Goal: Task Accomplishment & Management: Manage account settings

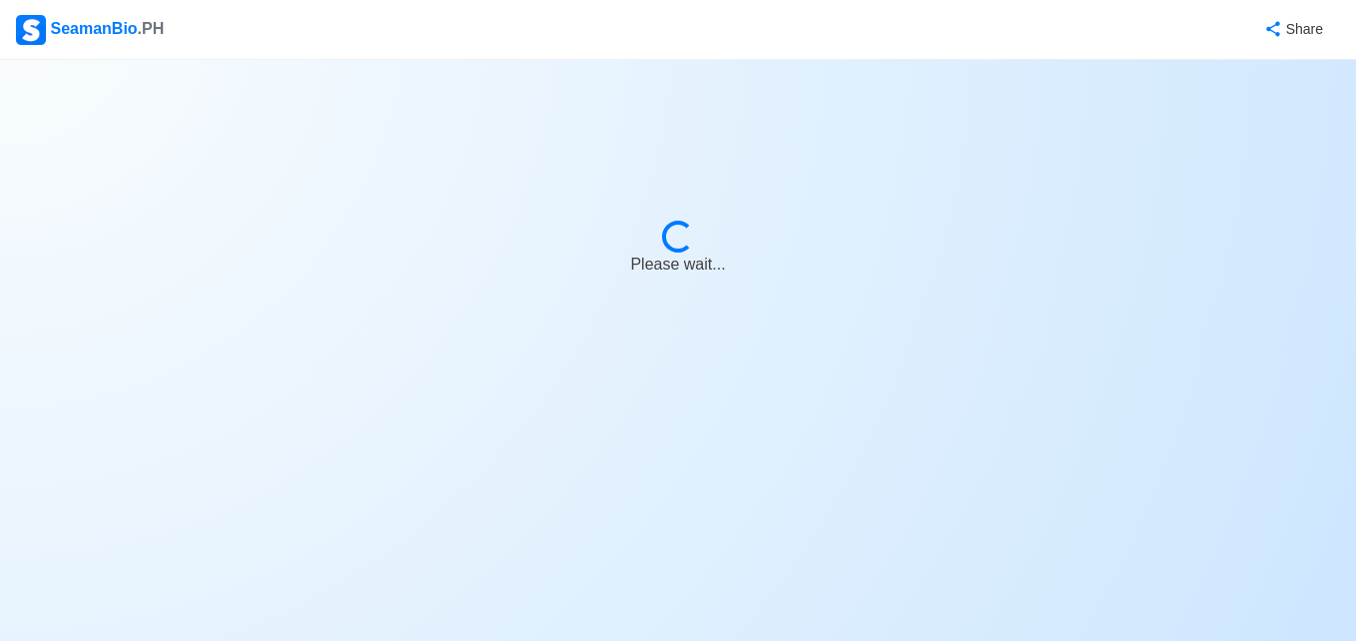
select select "3rd Engineer"
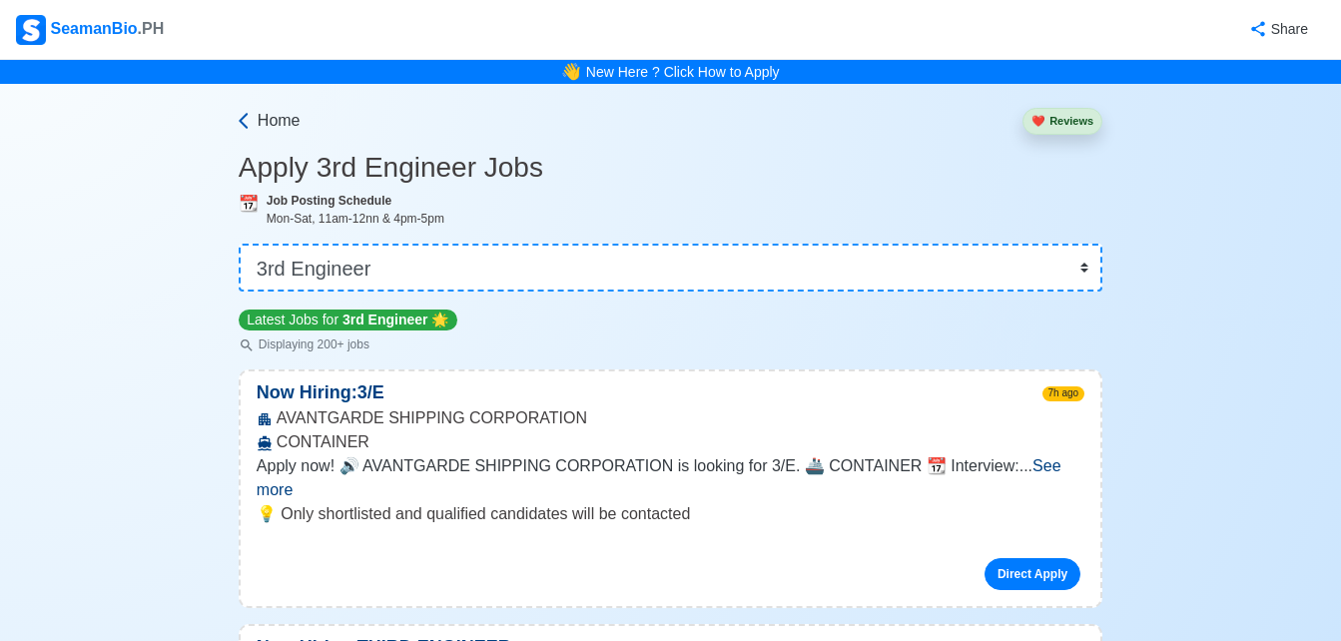
click at [262, 113] on span "Home" at bounding box center [279, 121] width 43 height 24
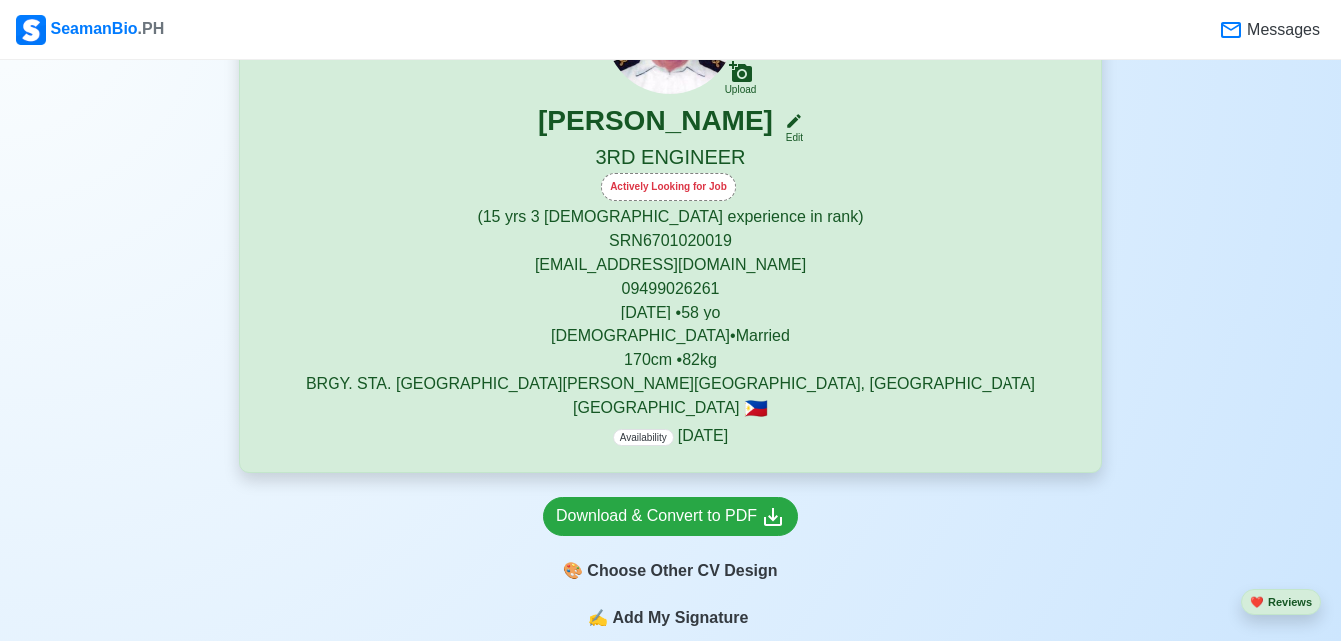
scroll to position [274, 0]
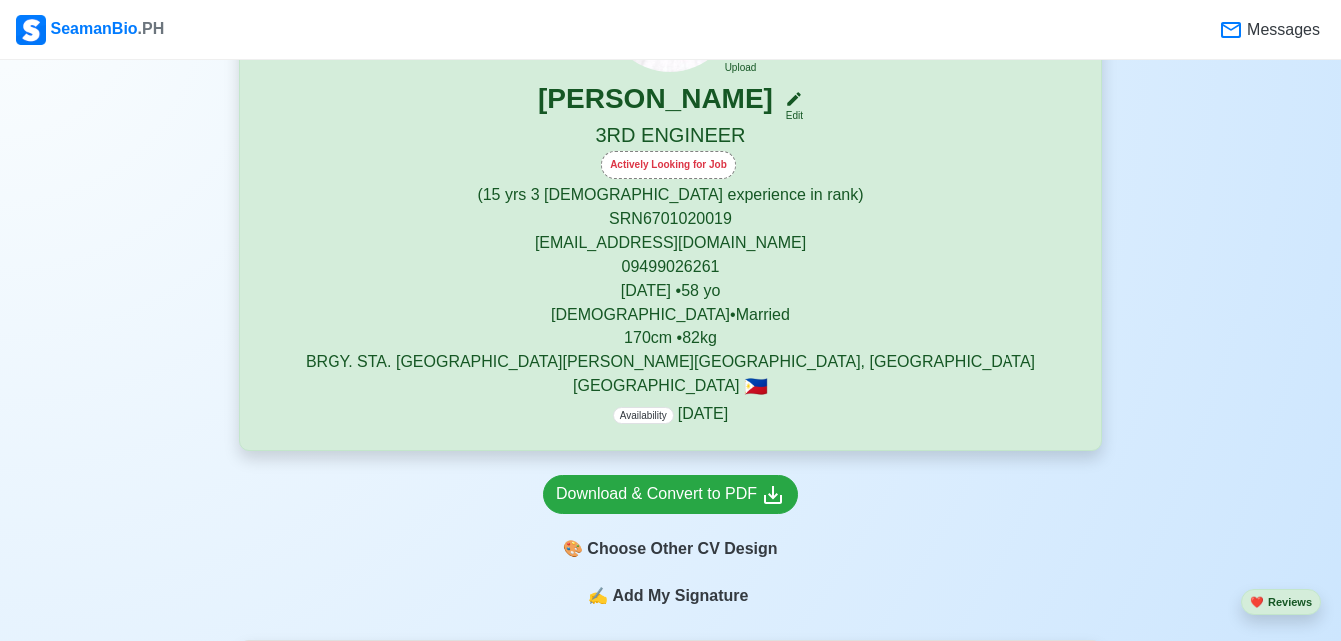
click at [672, 174] on div "Actively Looking for Job" at bounding box center [668, 165] width 135 height 28
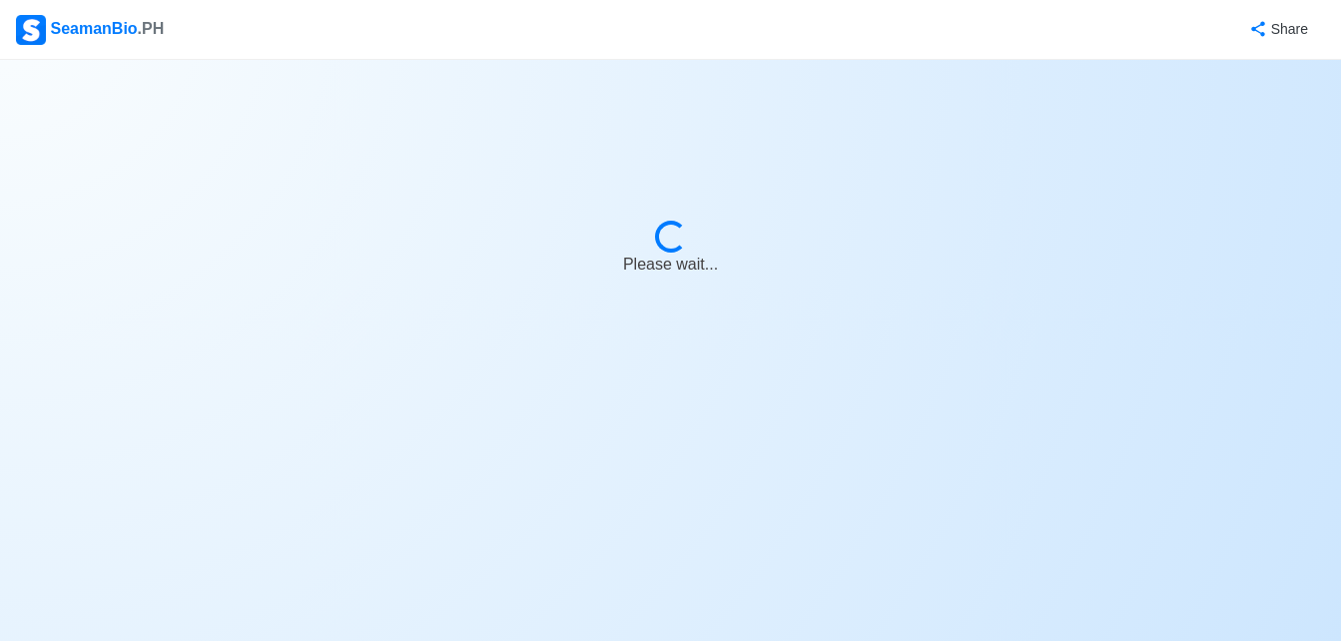
select select "Actively Looking for Job"
select select "Visible for Hiring"
select select "Married"
select select "[DEMOGRAPHIC_DATA]"
select select "PH"
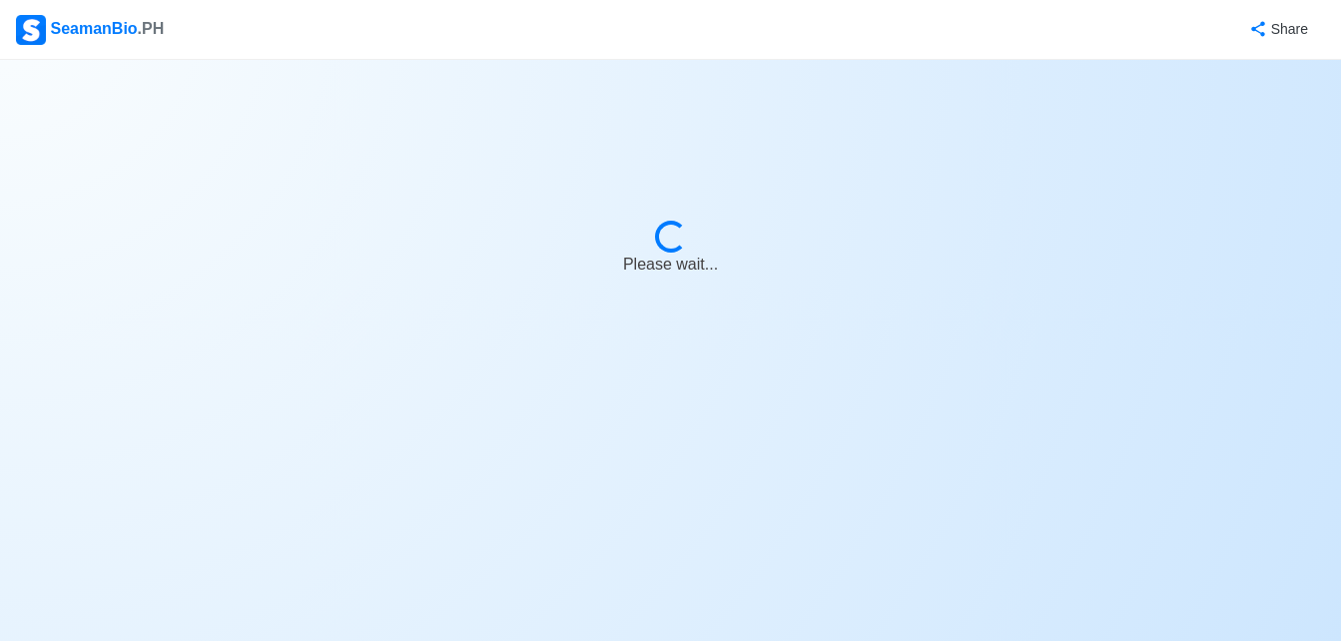
select select "15"
select select "3"
select select "1772294400000"
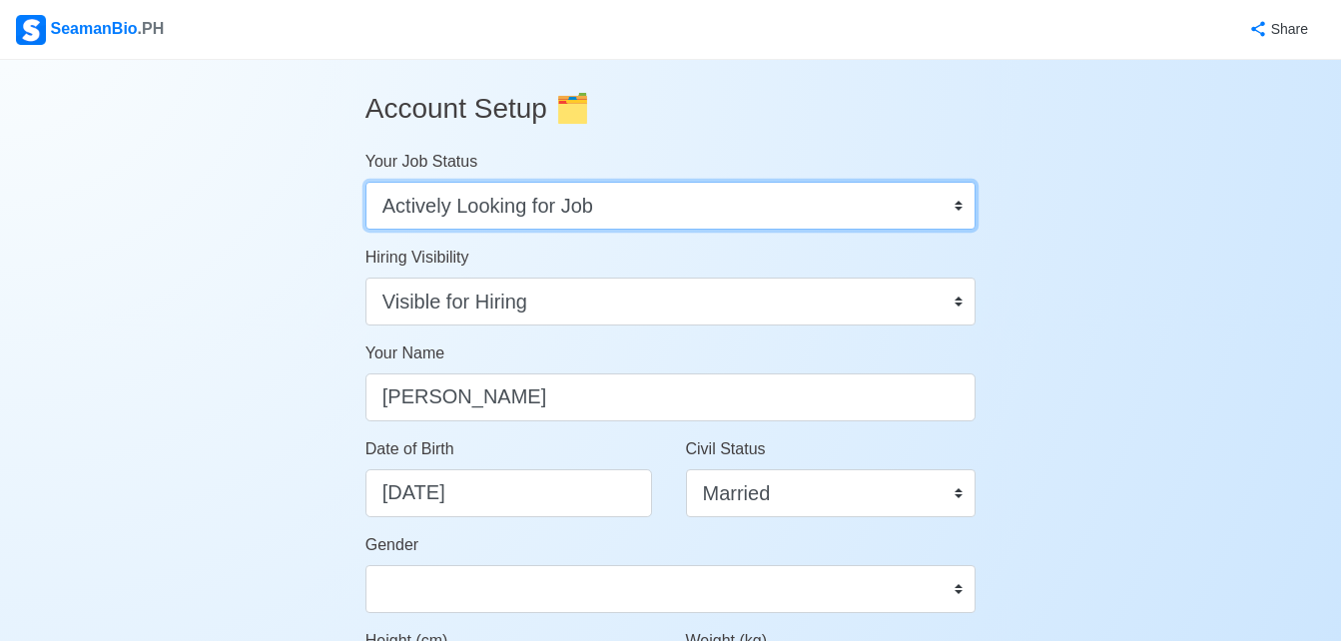
click at [937, 213] on select "Onboard Actively Looking for Job Not Looking for Job" at bounding box center [670, 206] width 611 height 48
select select "Onboard"
click at [365, 182] on select "Onboard Actively Looking for Job Not Looking for Job" at bounding box center [670, 206] width 611 height 48
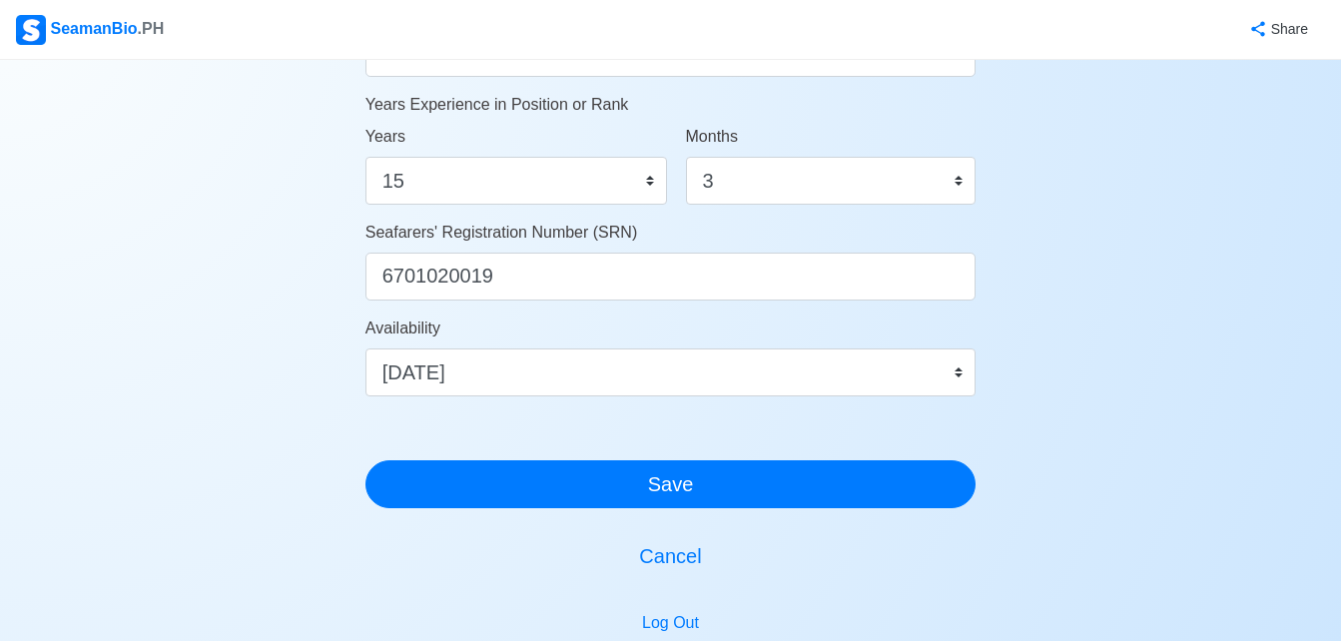
scroll to position [1097, 0]
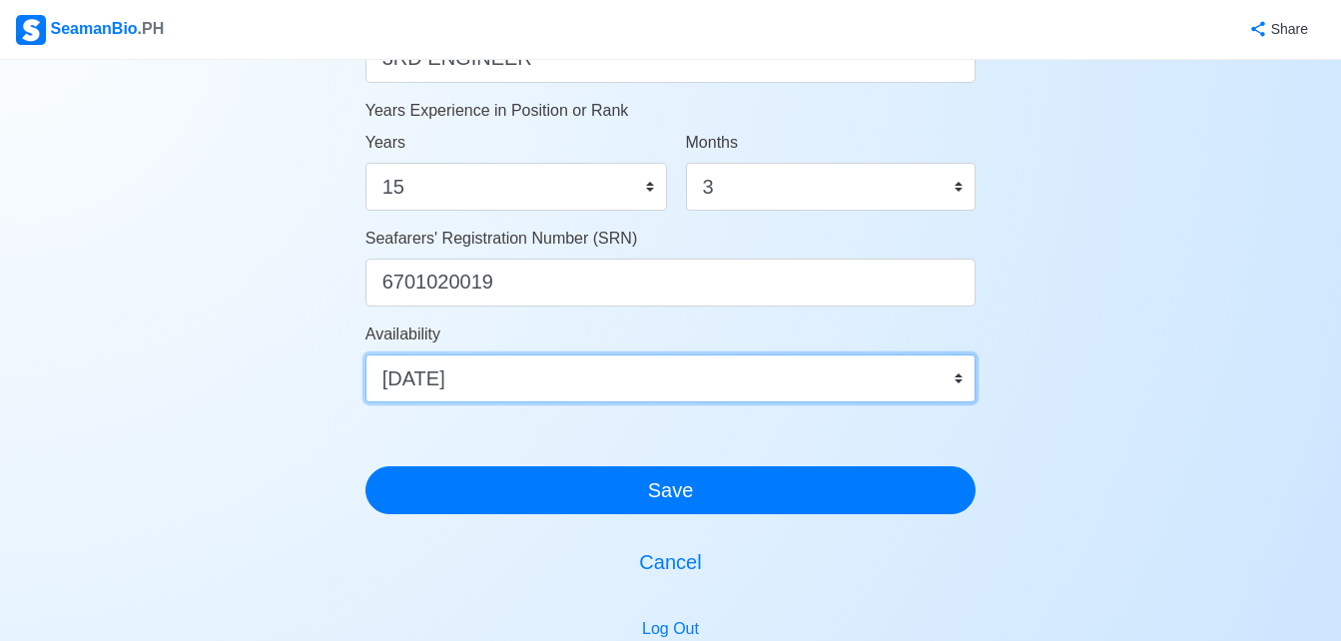
click at [930, 379] on select "Immediate [DATE] [DATE] [DATE] [DATE] [DATE] [DATE] [DATE] [DATE] [DATE]" at bounding box center [670, 378] width 611 height 48
select select "1769875200000"
click at [365, 354] on select "Immediate [DATE] [DATE] [DATE] [DATE] [DATE] [DATE] [DATE] [DATE] [DATE]" at bounding box center [670, 378] width 611 height 48
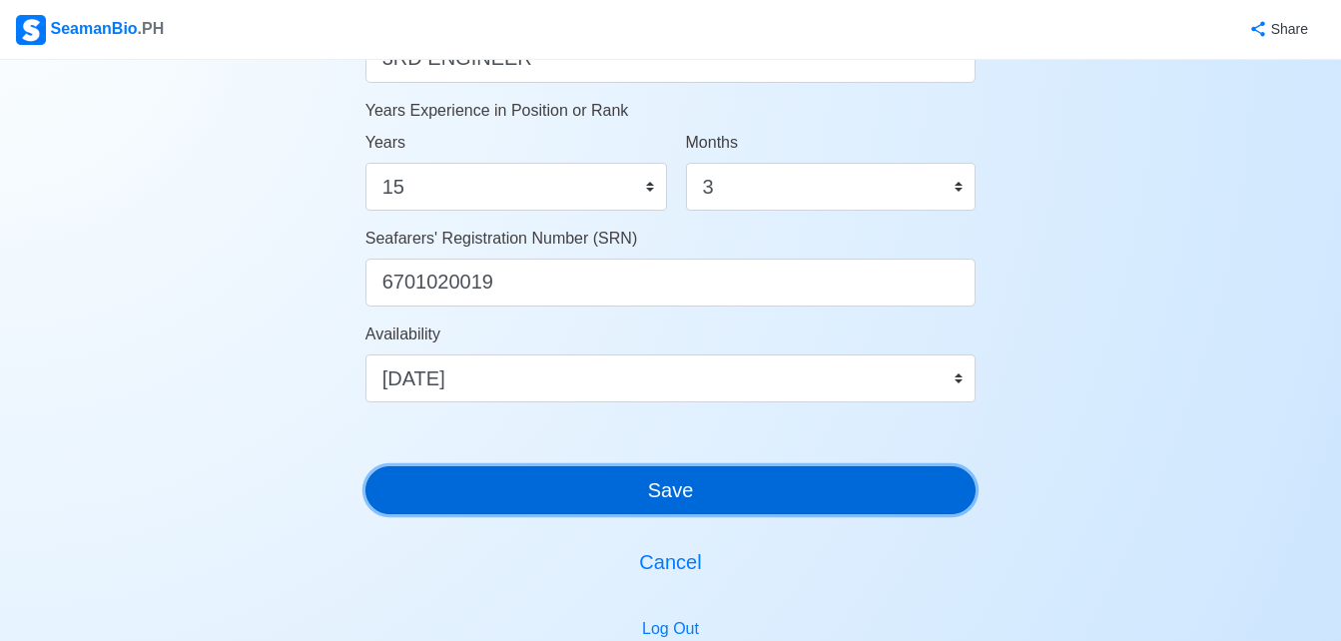
click at [758, 485] on button "Save" at bounding box center [670, 490] width 611 height 48
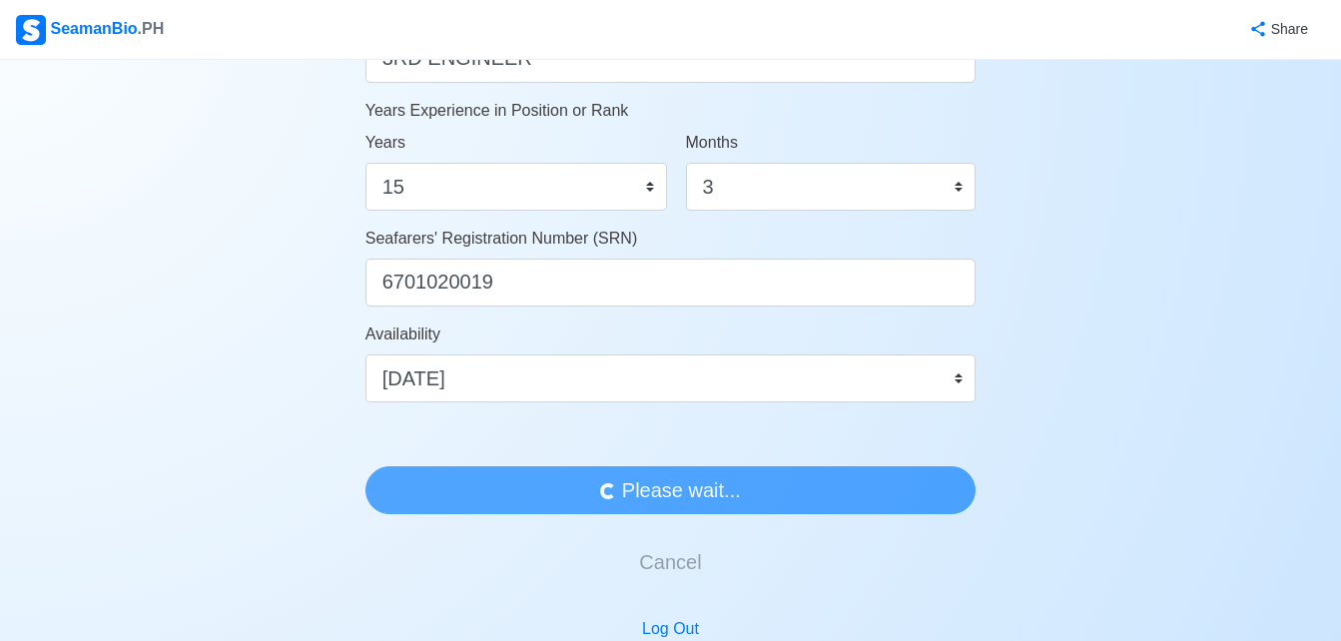
scroll to position [0, 0]
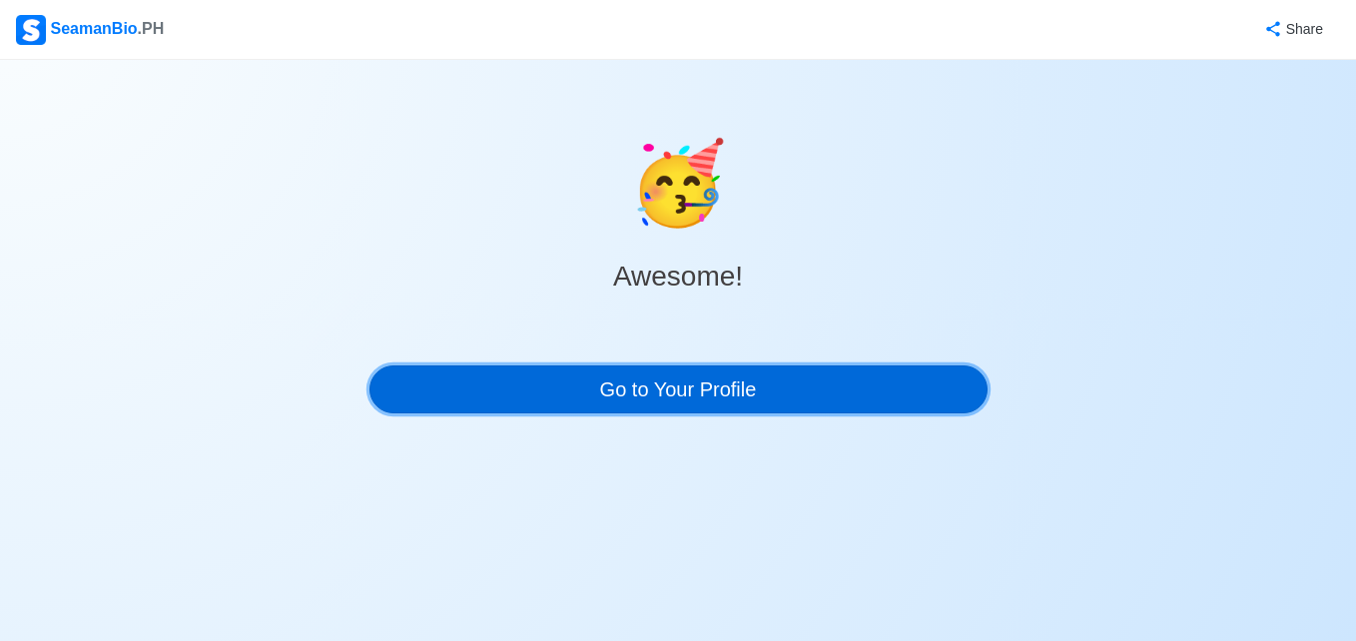
click at [723, 394] on link "Go to Your Profile" at bounding box center [678, 389] width 618 height 48
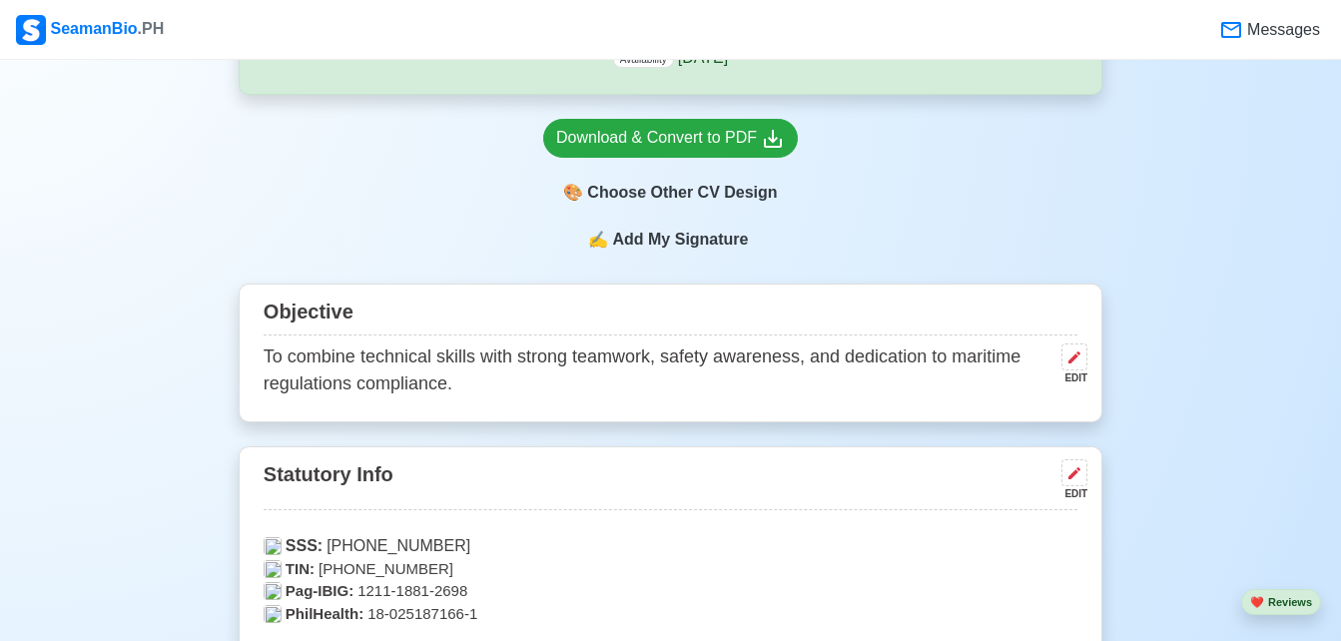
scroll to position [693, 0]
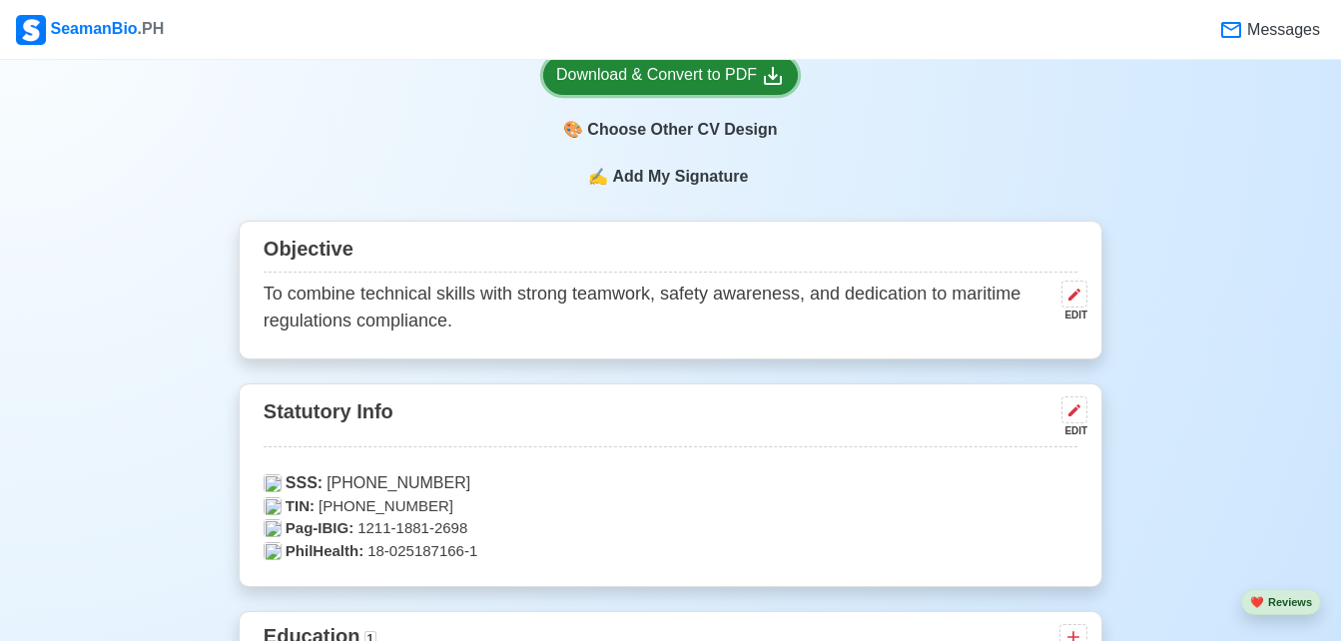
click at [696, 91] on link "Download & Convert to PDF" at bounding box center [670, 75] width 255 height 39
